Goal: Find contact information: Find contact information

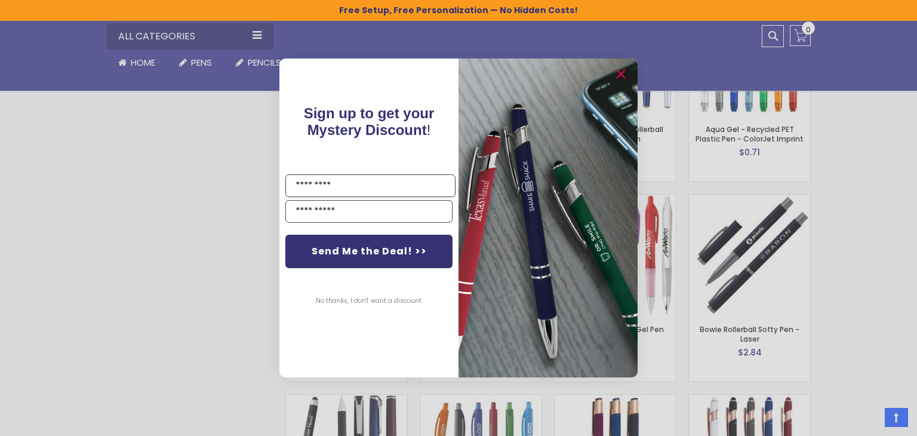
scroll to position [2006, 0]
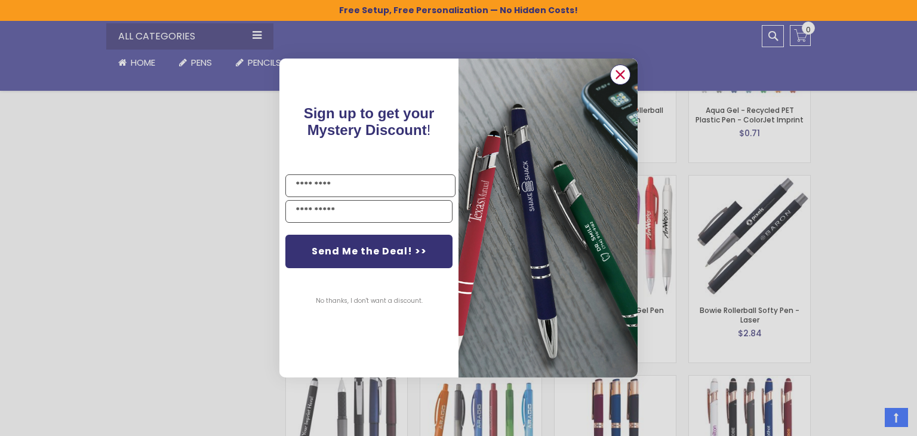
click at [623, 75] on circle "Close dialog" at bounding box center [620, 75] width 18 height 18
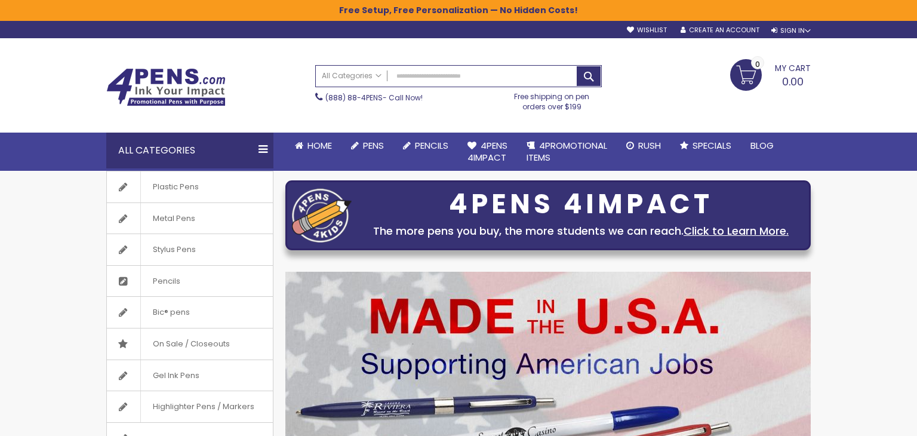
scroll to position [0, 0]
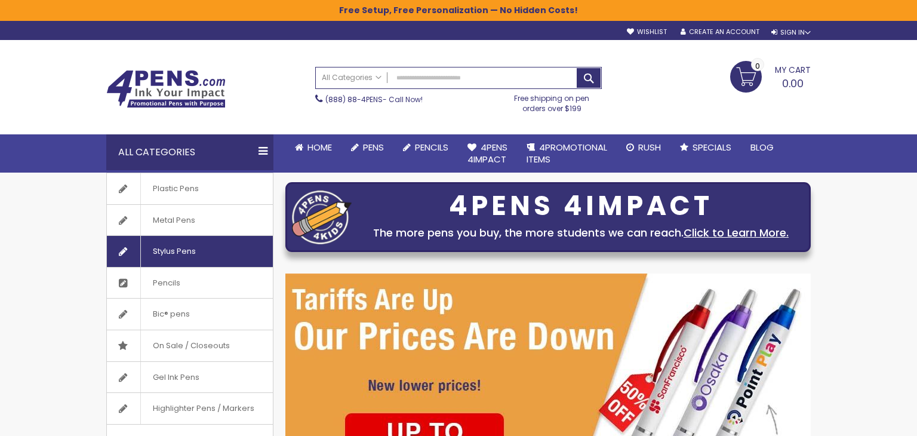
click at [183, 244] on span "Stylus Pens" at bounding box center [173, 251] width 67 height 31
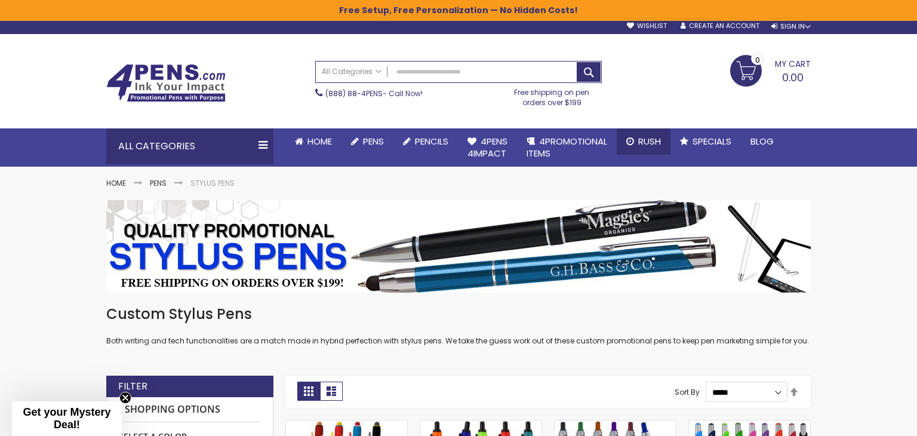
click at [666, 141] on link "Rush" at bounding box center [644, 141] width 54 height 26
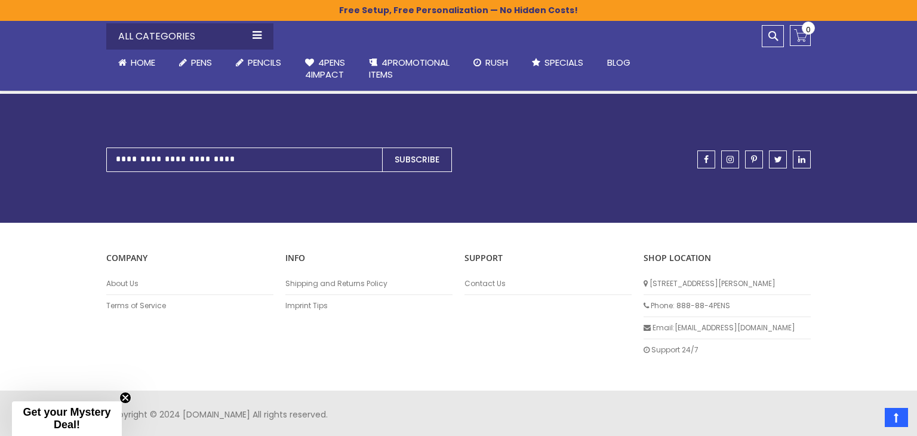
scroll to position [1824, 0]
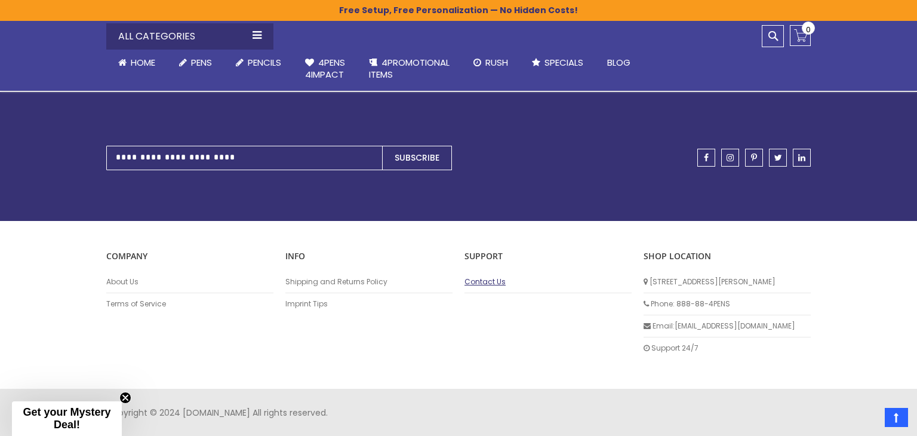
click at [479, 282] on link "Contact Us" at bounding box center [547, 282] width 167 height 10
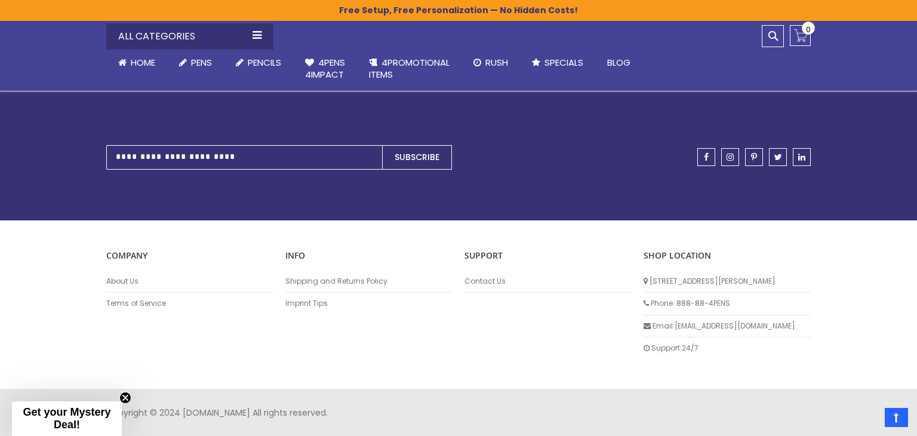
scroll to position [473, 0]
